Goal: Task Accomplishment & Management: Manage account settings

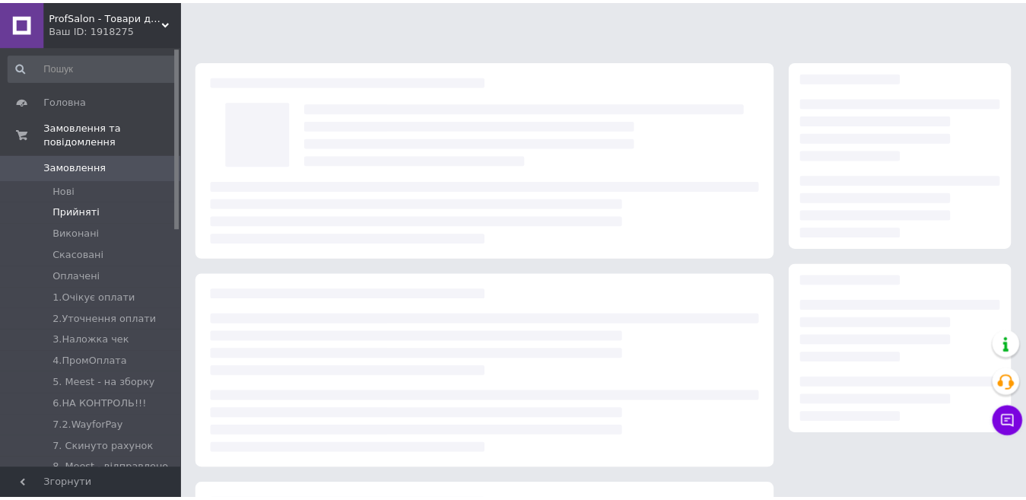
scroll to position [152, 0]
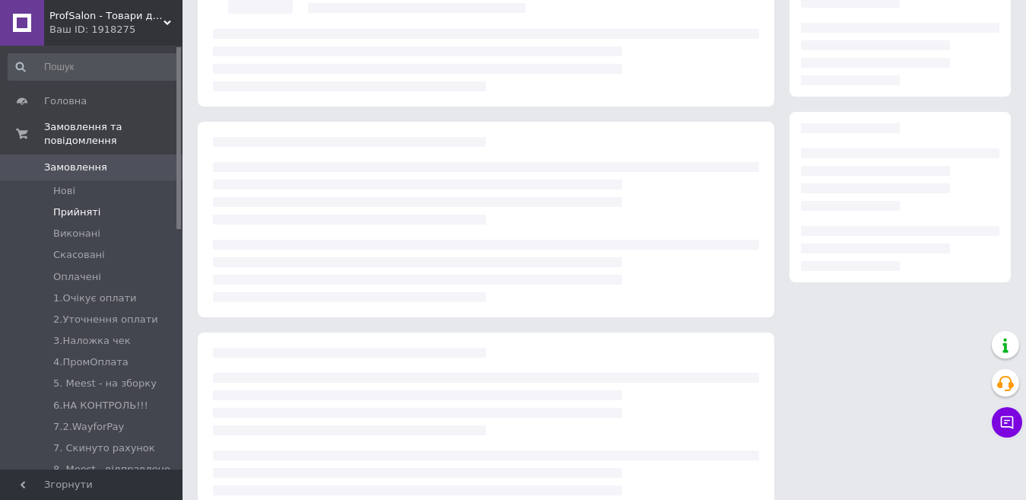
click at [62, 205] on li "Прийняті" at bounding box center [93, 212] width 187 height 21
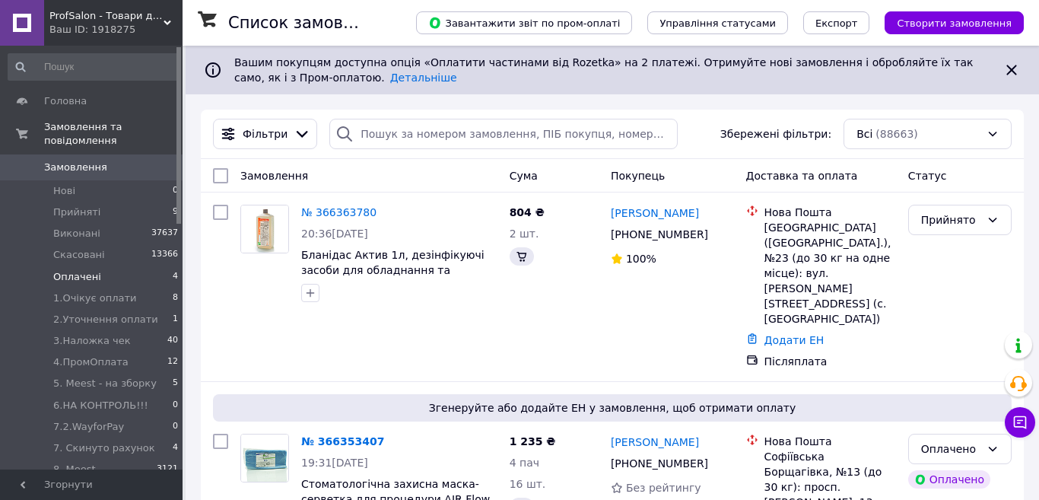
click at [61, 270] on span "Оплачені" at bounding box center [77, 277] width 48 height 14
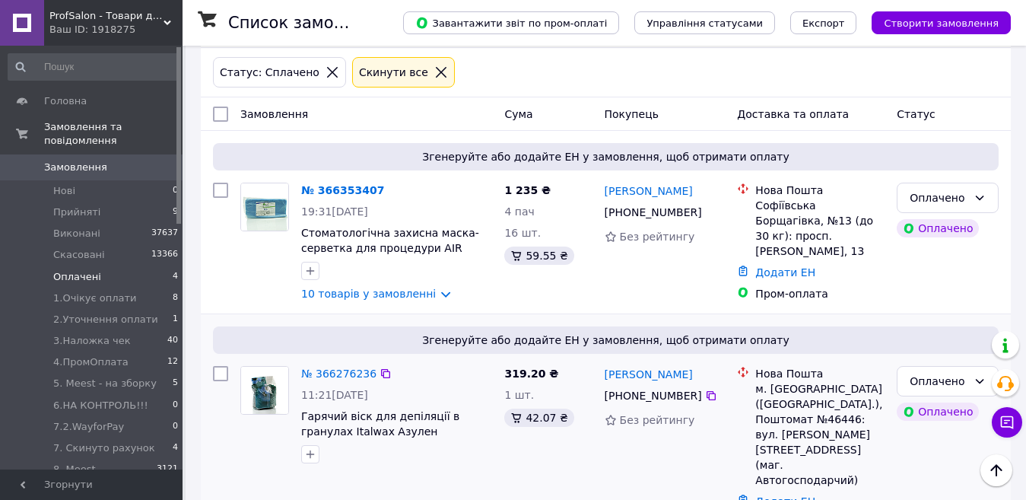
scroll to position [35, 0]
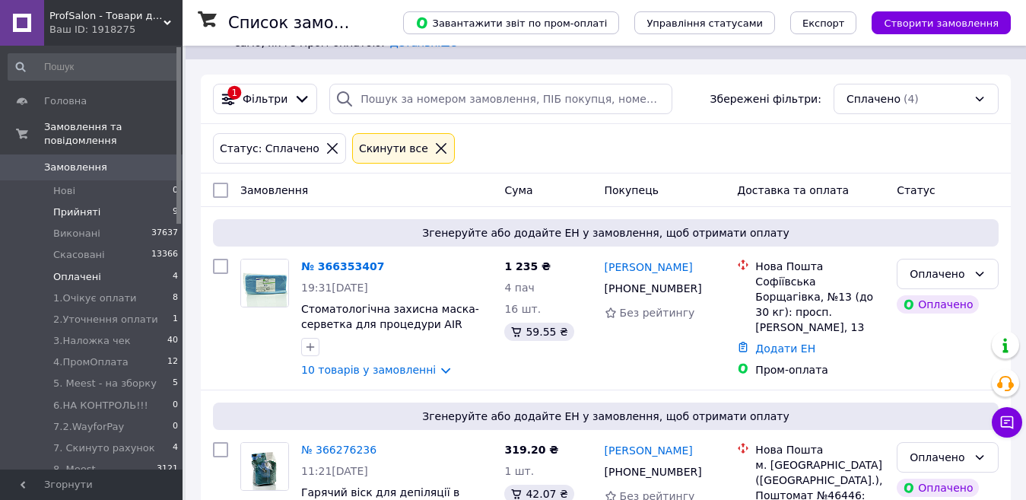
click at [83, 205] on li "Прийняті 9" at bounding box center [93, 212] width 187 height 21
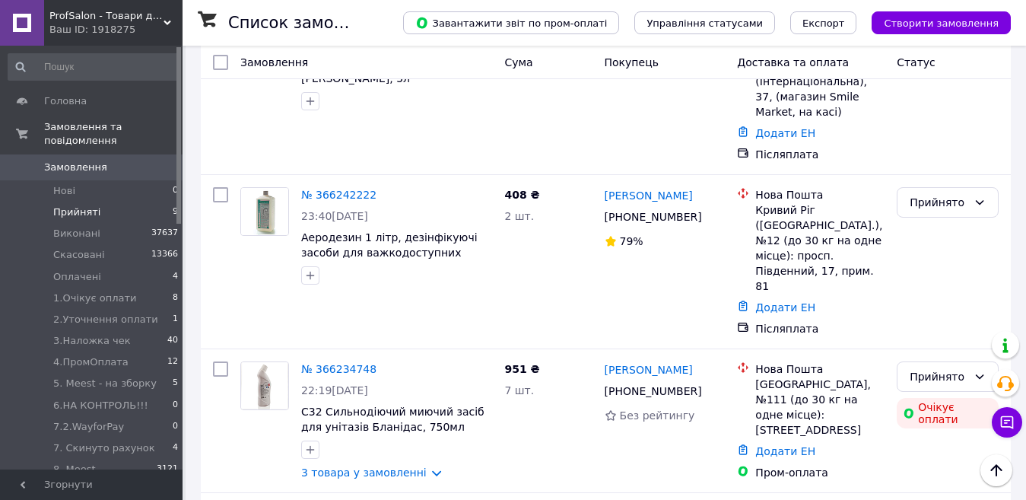
scroll to position [352, 0]
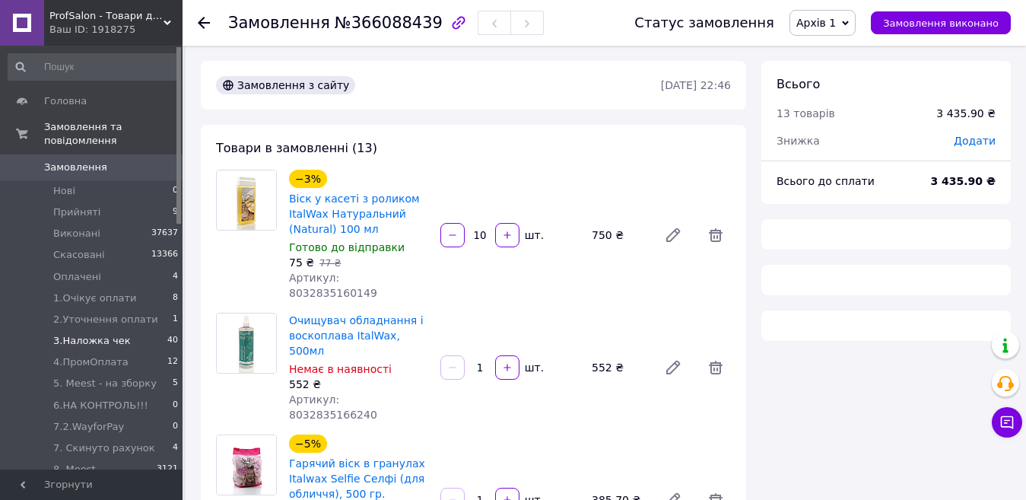
click at [75, 334] on span "3.Наложка чек" at bounding box center [92, 341] width 78 height 14
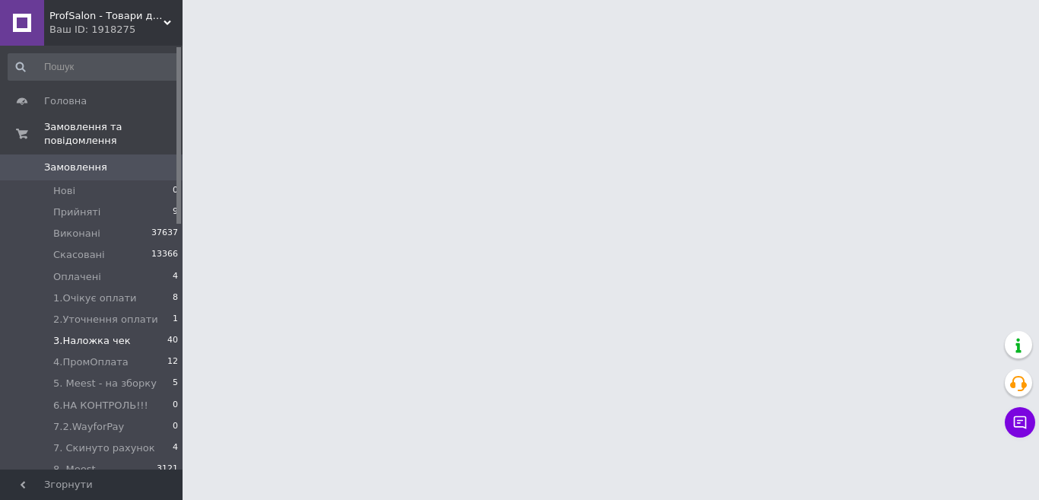
click at [76, 334] on span "3.Наложка чек" at bounding box center [92, 341] width 78 height 14
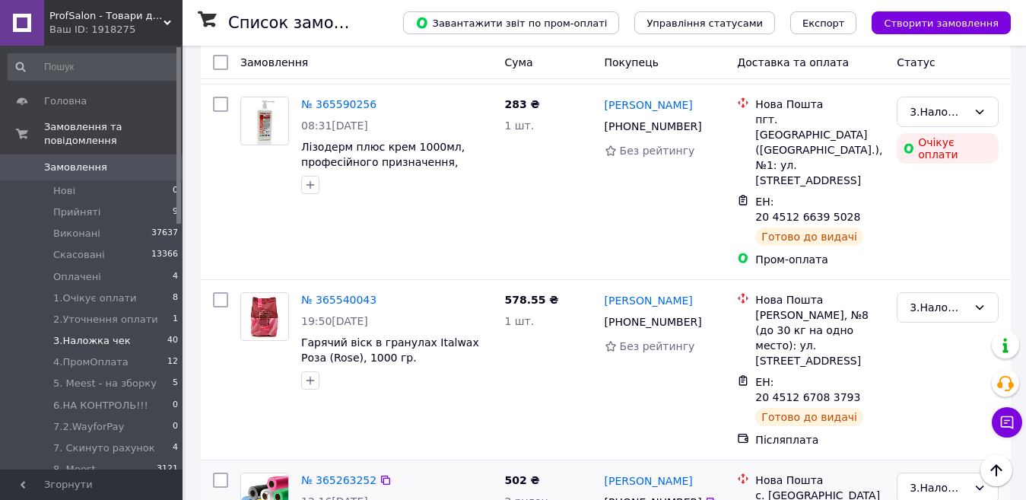
scroll to position [6109, 0]
